Goal: Navigation & Orientation: Find specific page/section

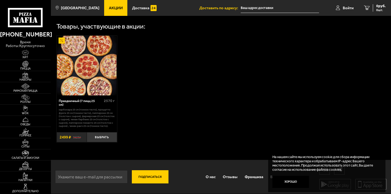
scroll to position [163, 0]
click at [204, 172] on link "О нас" at bounding box center [210, 176] width 17 height 13
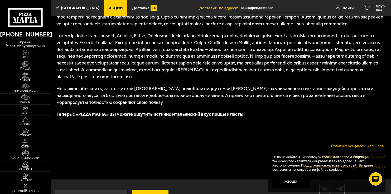
scroll to position [310, 0]
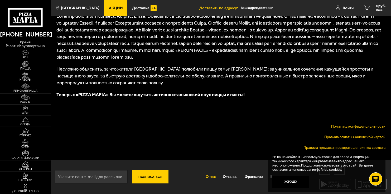
click at [347, 127] on link "Политика конфиденциальности" at bounding box center [358, 126] width 54 height 4
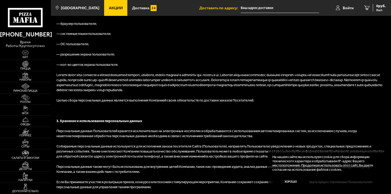
scroll to position [459, 0]
